Goal: Information Seeking & Learning: Learn about a topic

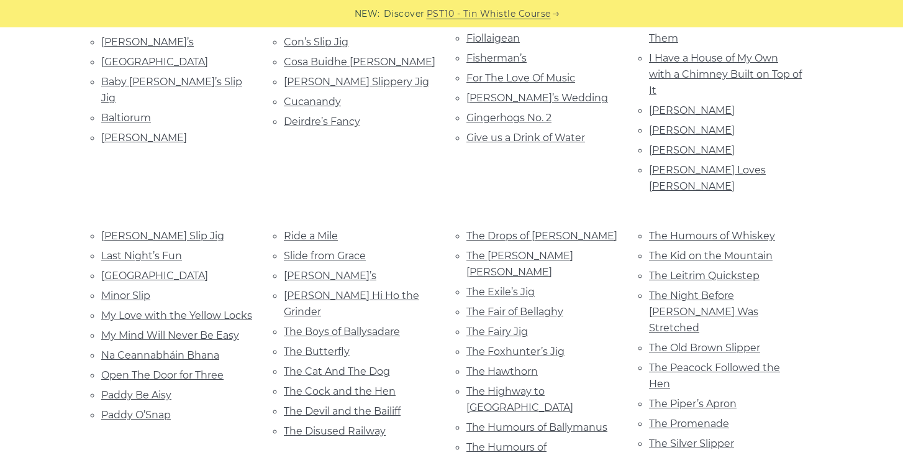
scroll to position [270, 0]
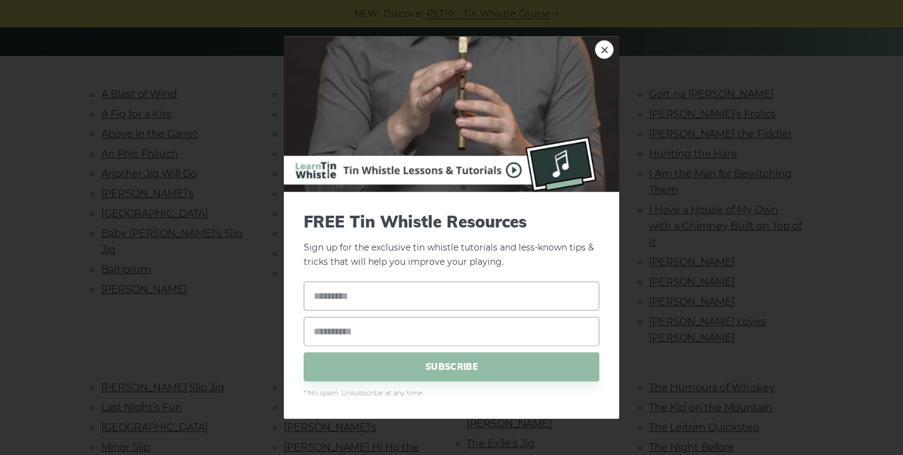
click at [38, 66] on div "× FREE Tin Whistle Resources Sign up for the exclusive tin whistle tutorials an…" at bounding box center [451, 227] width 903 height 455
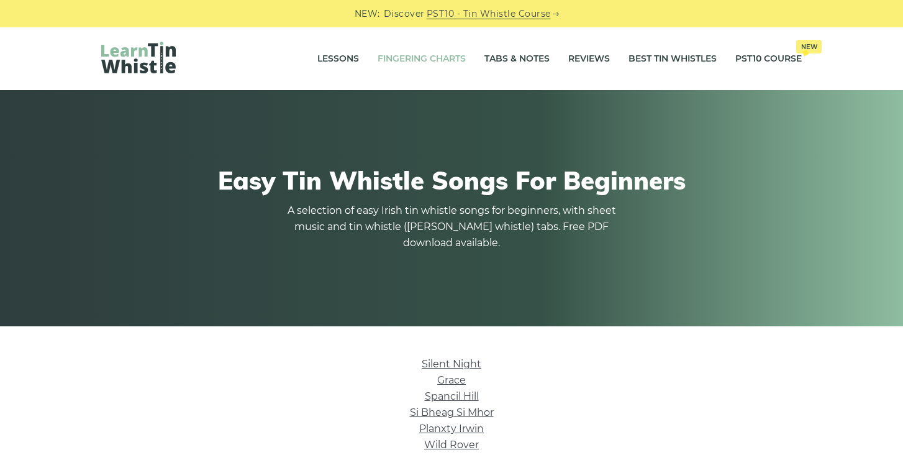
click at [416, 61] on link "Fingering Charts" at bounding box center [422, 58] width 88 height 31
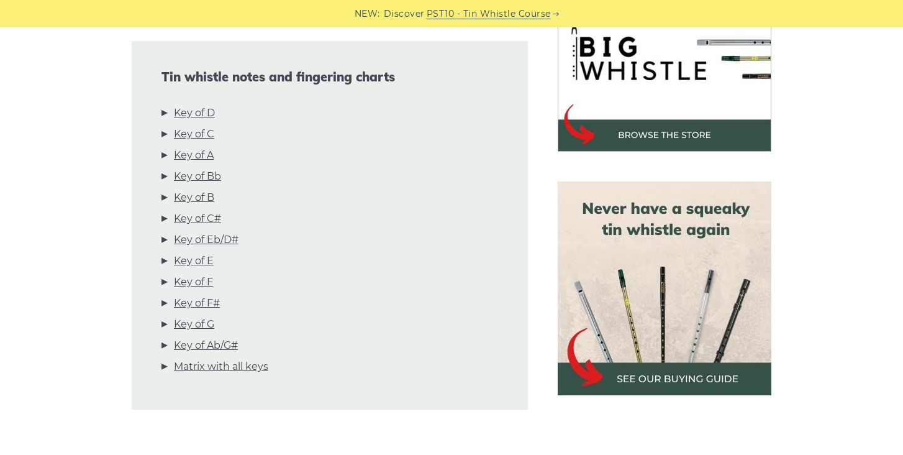
scroll to position [427, 0]
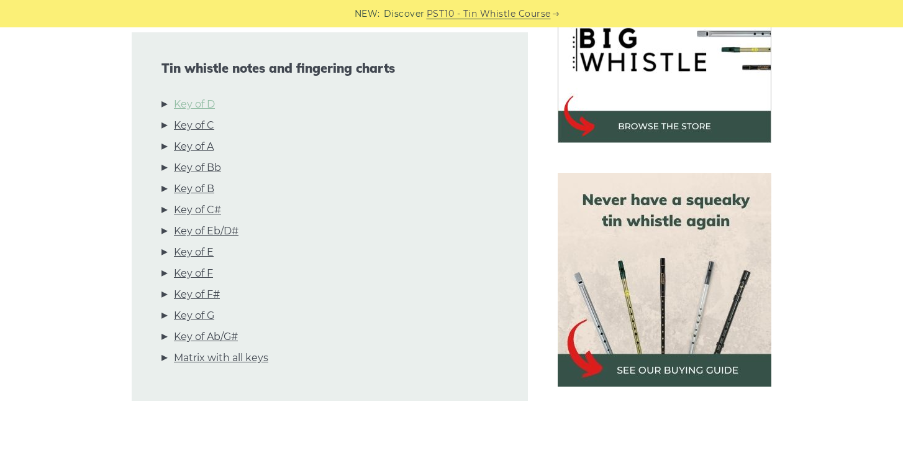
click at [191, 104] on link "Key of D" at bounding box center [194, 104] width 41 height 16
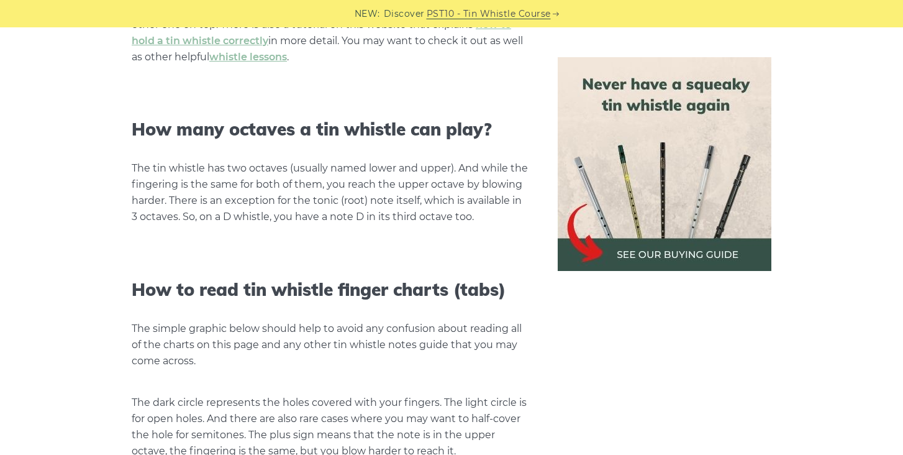
scroll to position [1238, 0]
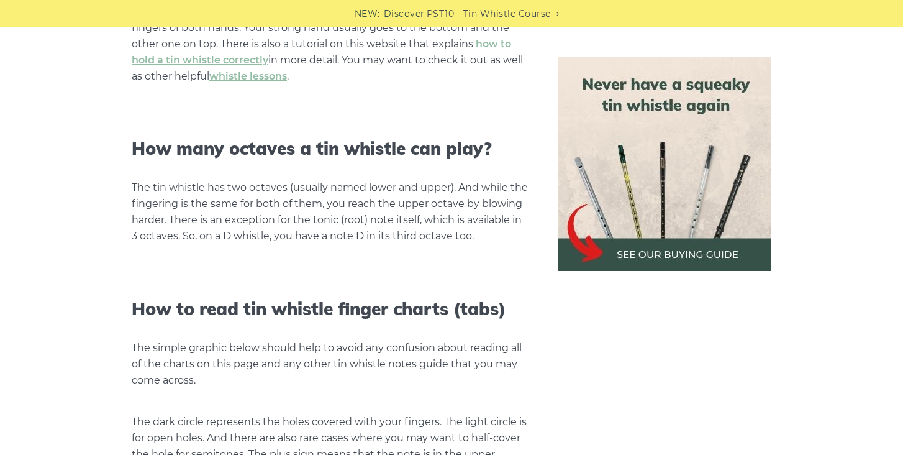
click at [638, 176] on img at bounding box center [665, 164] width 214 height 214
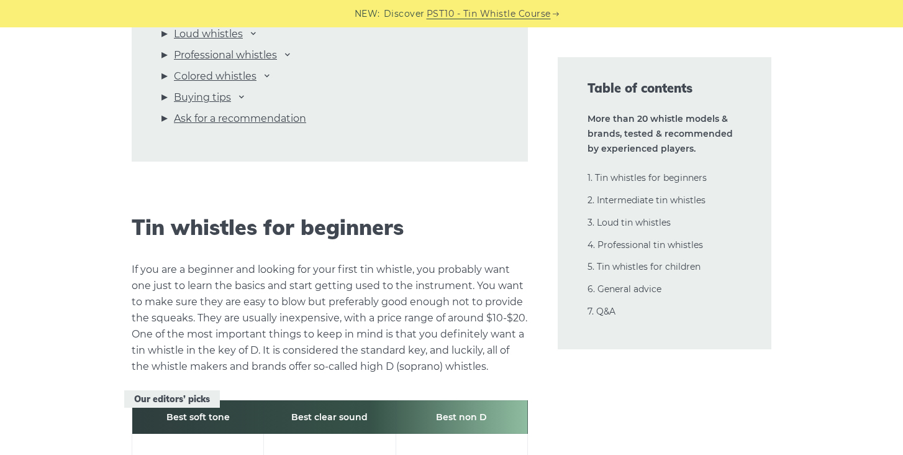
scroll to position [1797, 0]
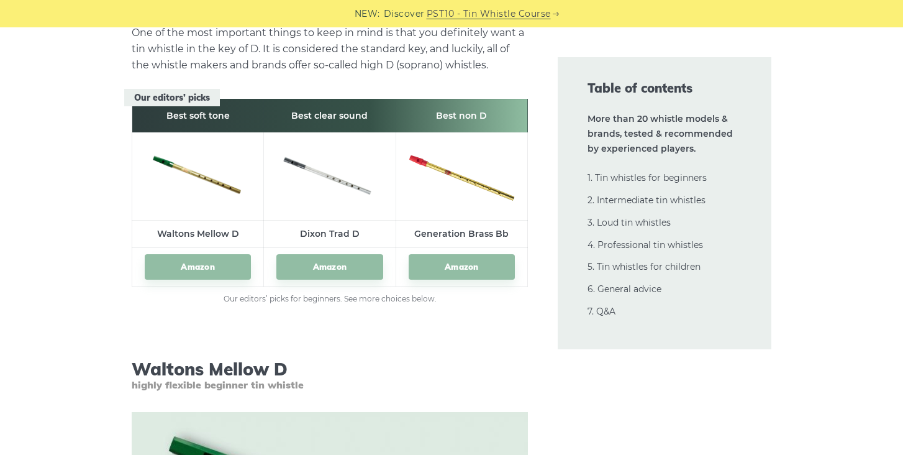
click at [217, 179] on img at bounding box center [198, 174] width 106 height 50
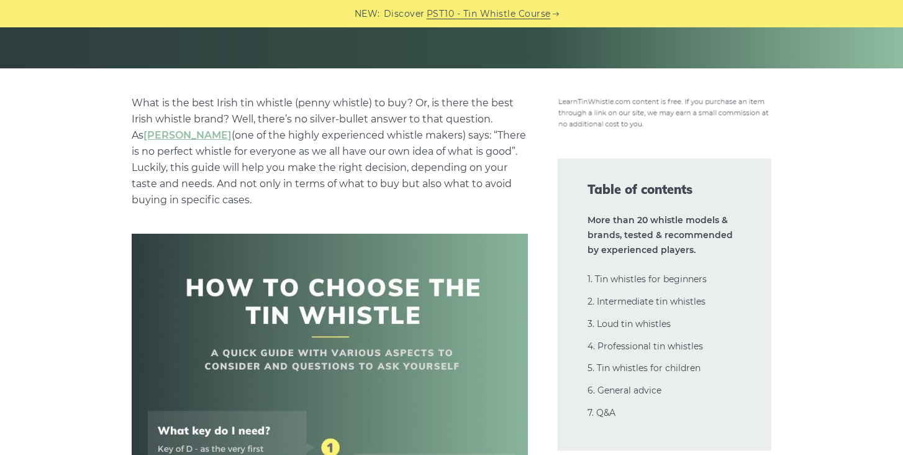
scroll to position [0, 0]
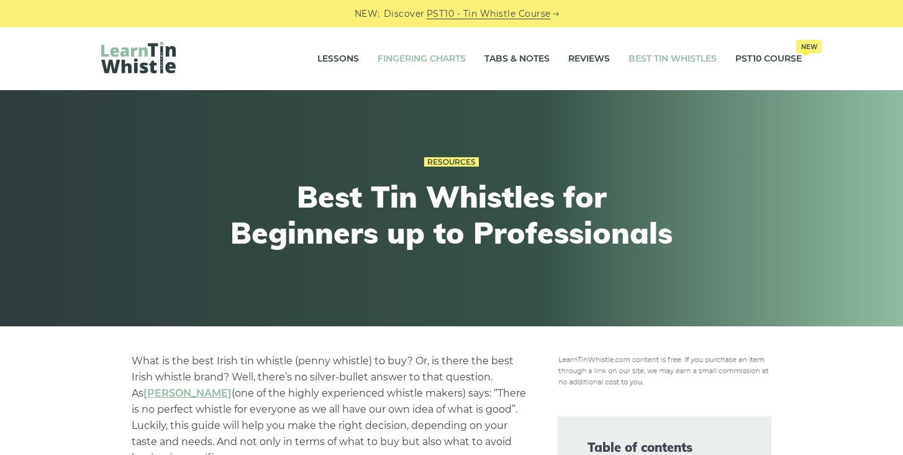
click at [404, 61] on link "Fingering Charts" at bounding box center [422, 58] width 88 height 31
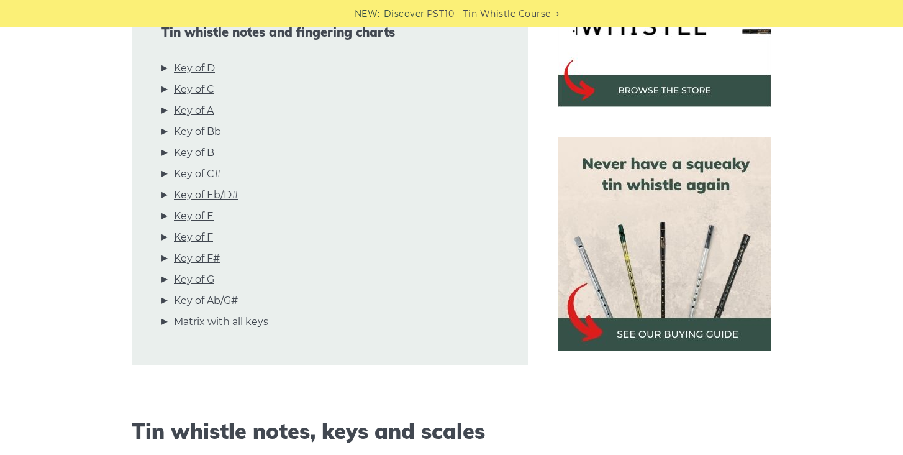
scroll to position [457, 0]
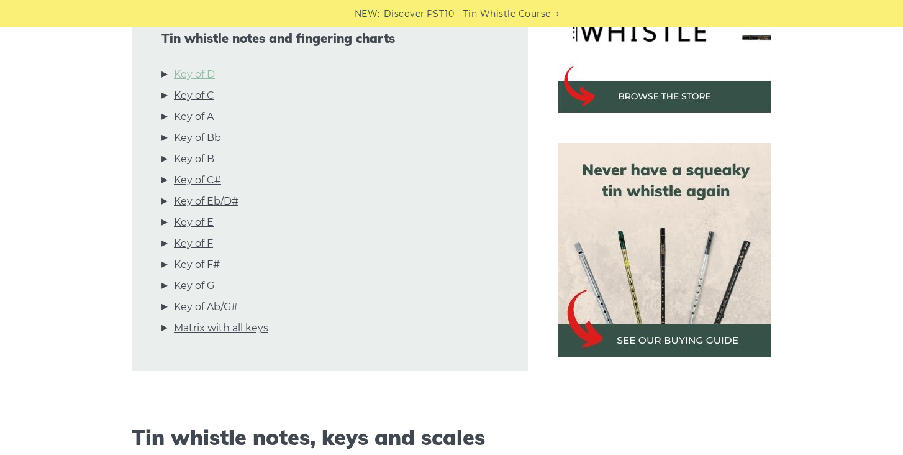
click at [208, 78] on link "Key of D" at bounding box center [194, 74] width 41 height 16
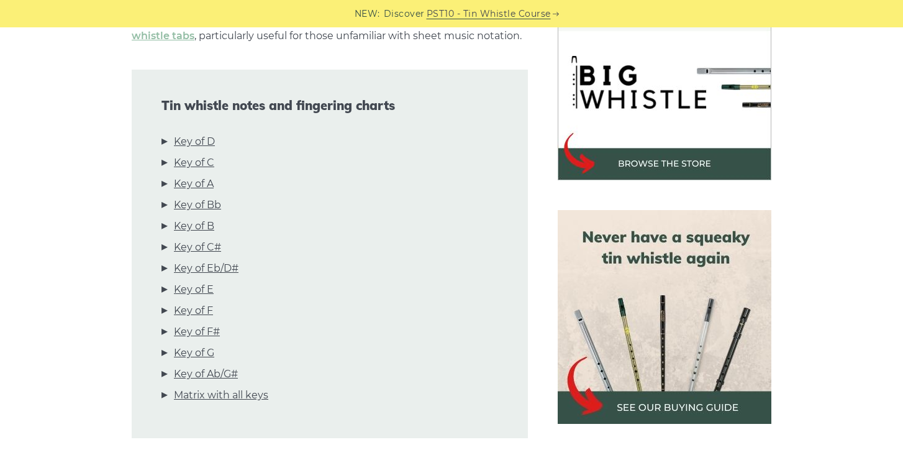
scroll to position [0, 0]
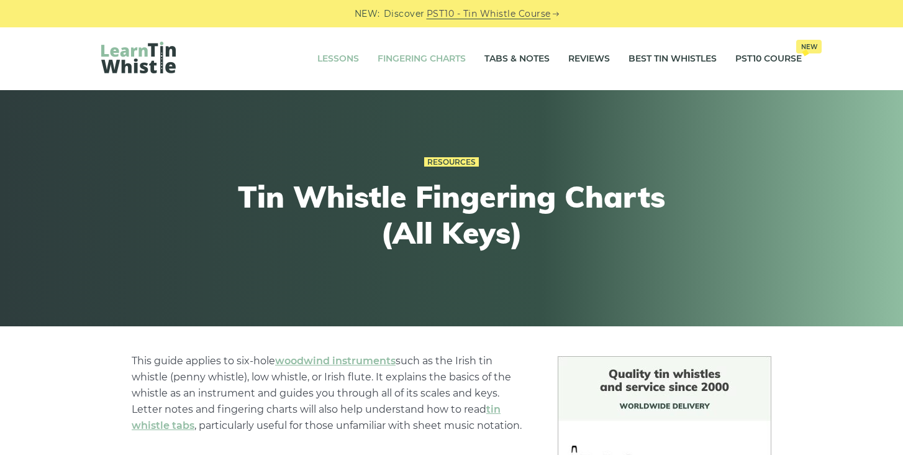
click at [342, 65] on link "Lessons" at bounding box center [338, 58] width 42 height 31
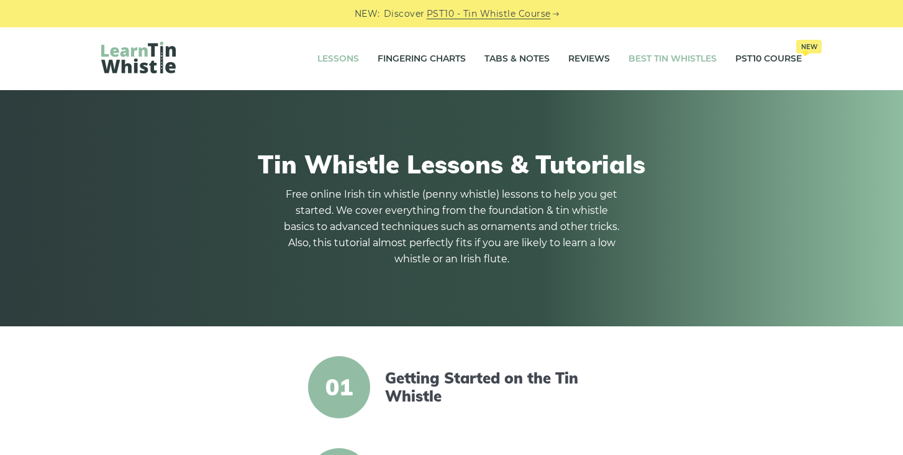
click at [670, 52] on link "Best Tin Whistles" at bounding box center [673, 58] width 88 height 31
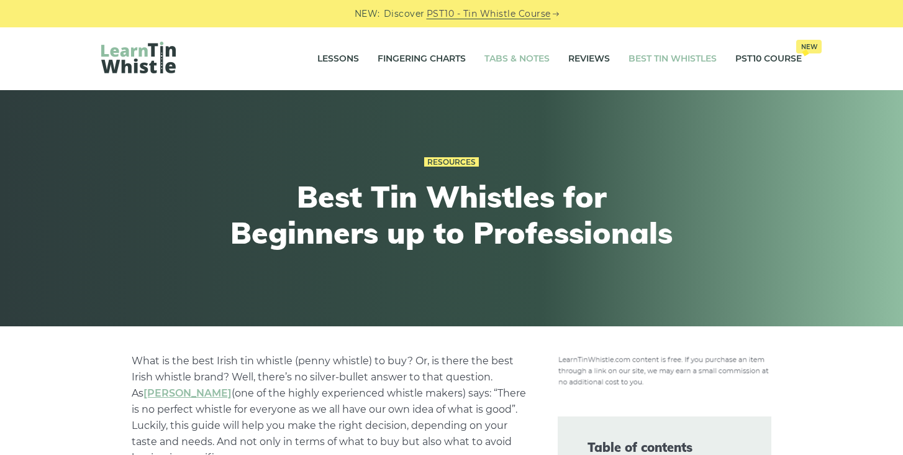
click at [530, 58] on link "Tabs & Notes" at bounding box center [516, 58] width 65 height 31
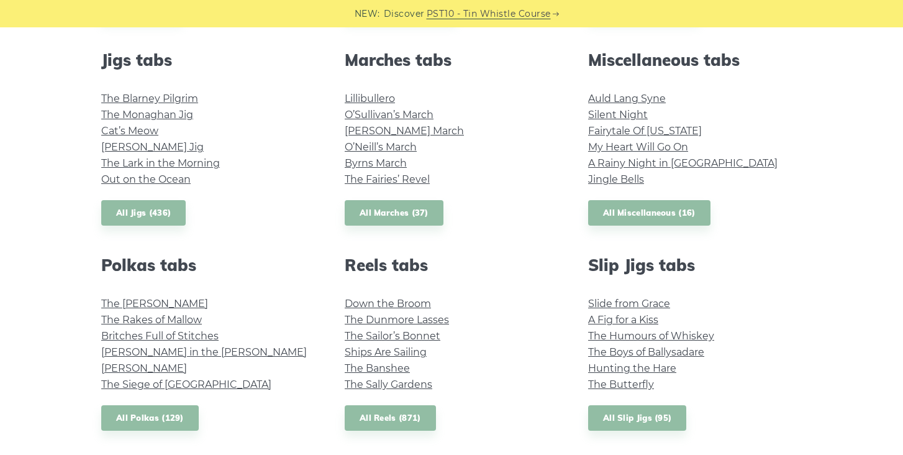
scroll to position [809, 0]
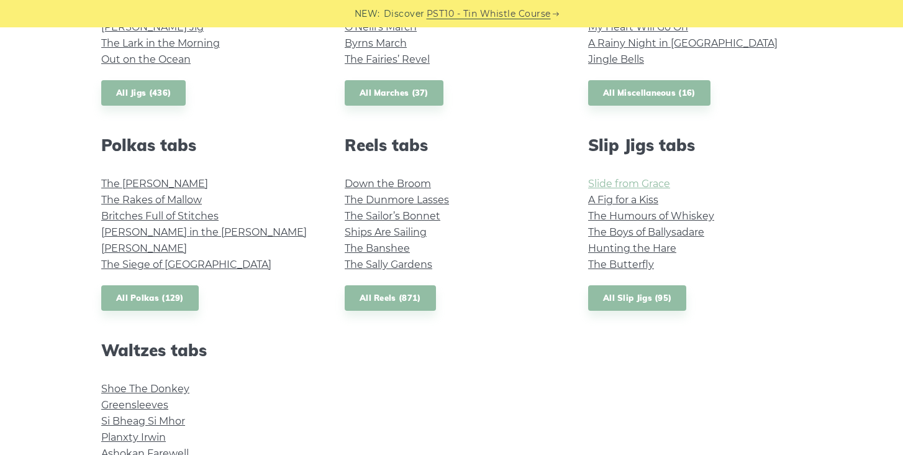
click at [609, 189] on link "Slide from Grace" at bounding box center [629, 184] width 82 height 12
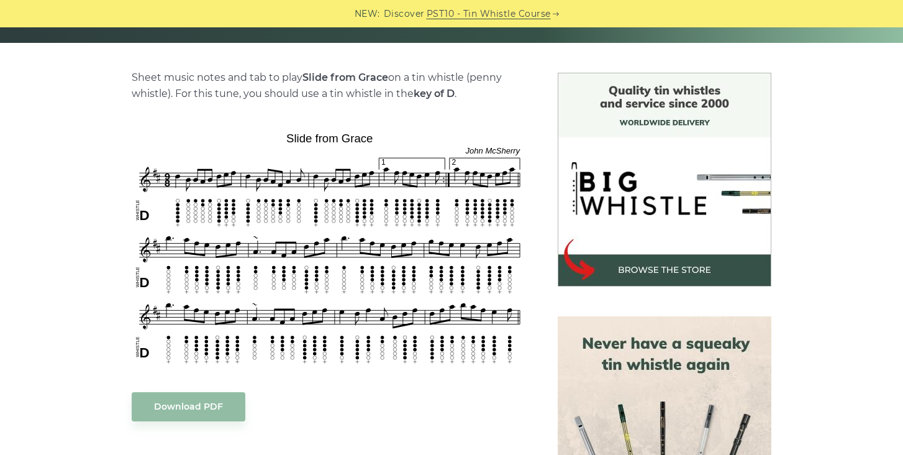
scroll to position [915, 0]
